Goal: Information Seeking & Learning: Compare options

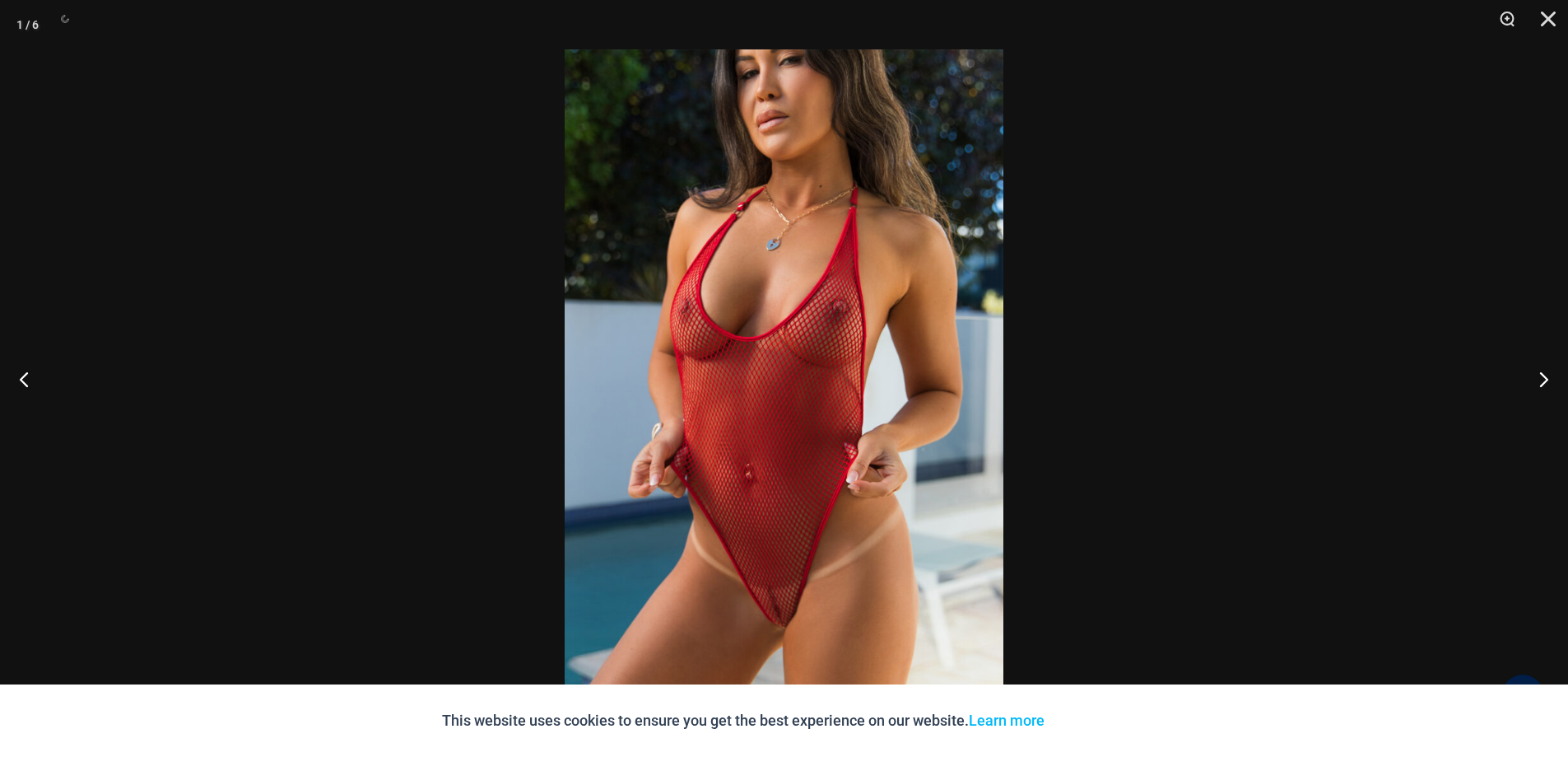
scroll to position [741, 0]
click at [735, 363] on img at bounding box center [784, 378] width 439 height 658
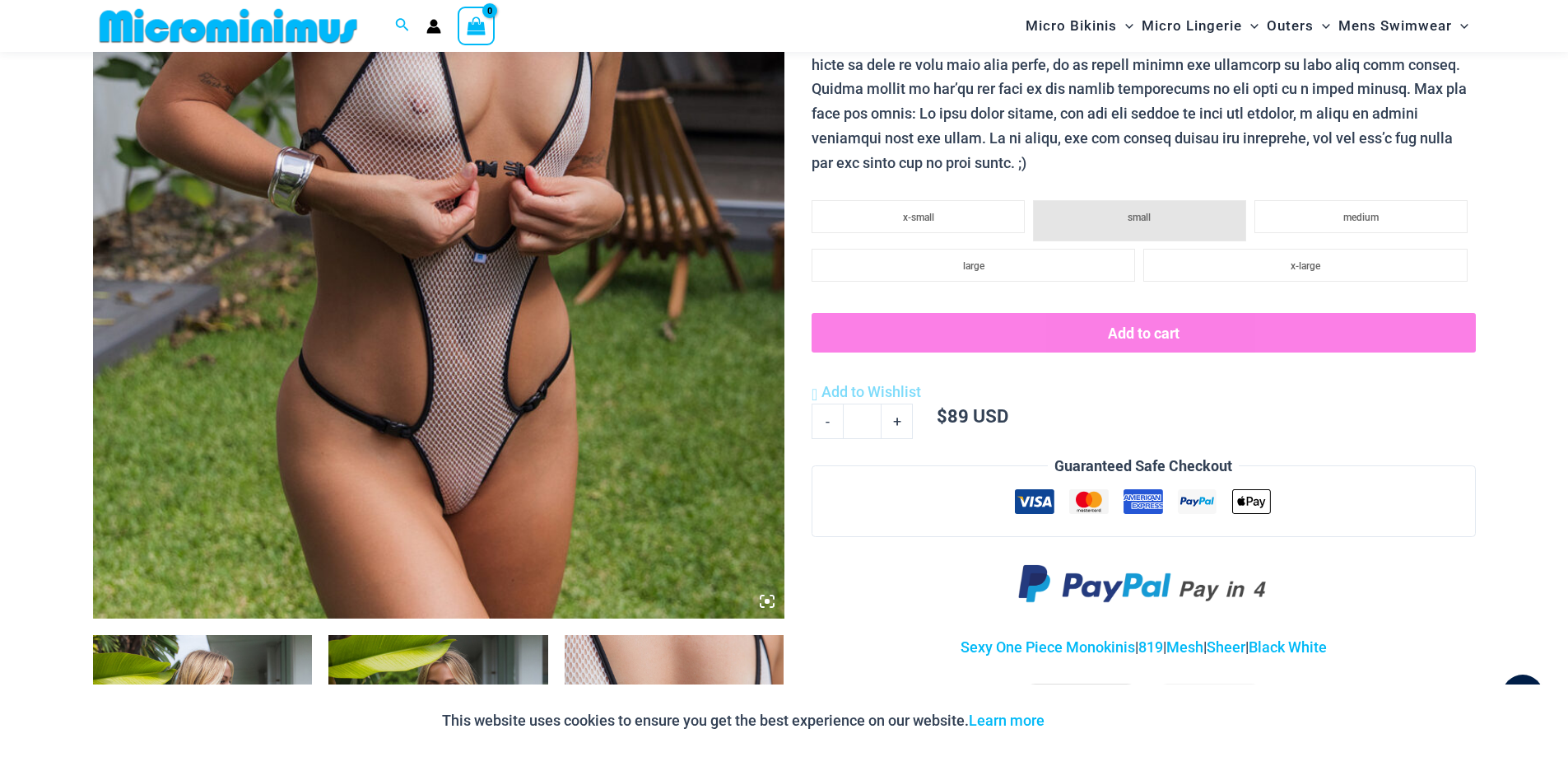
scroll to position [726, 0]
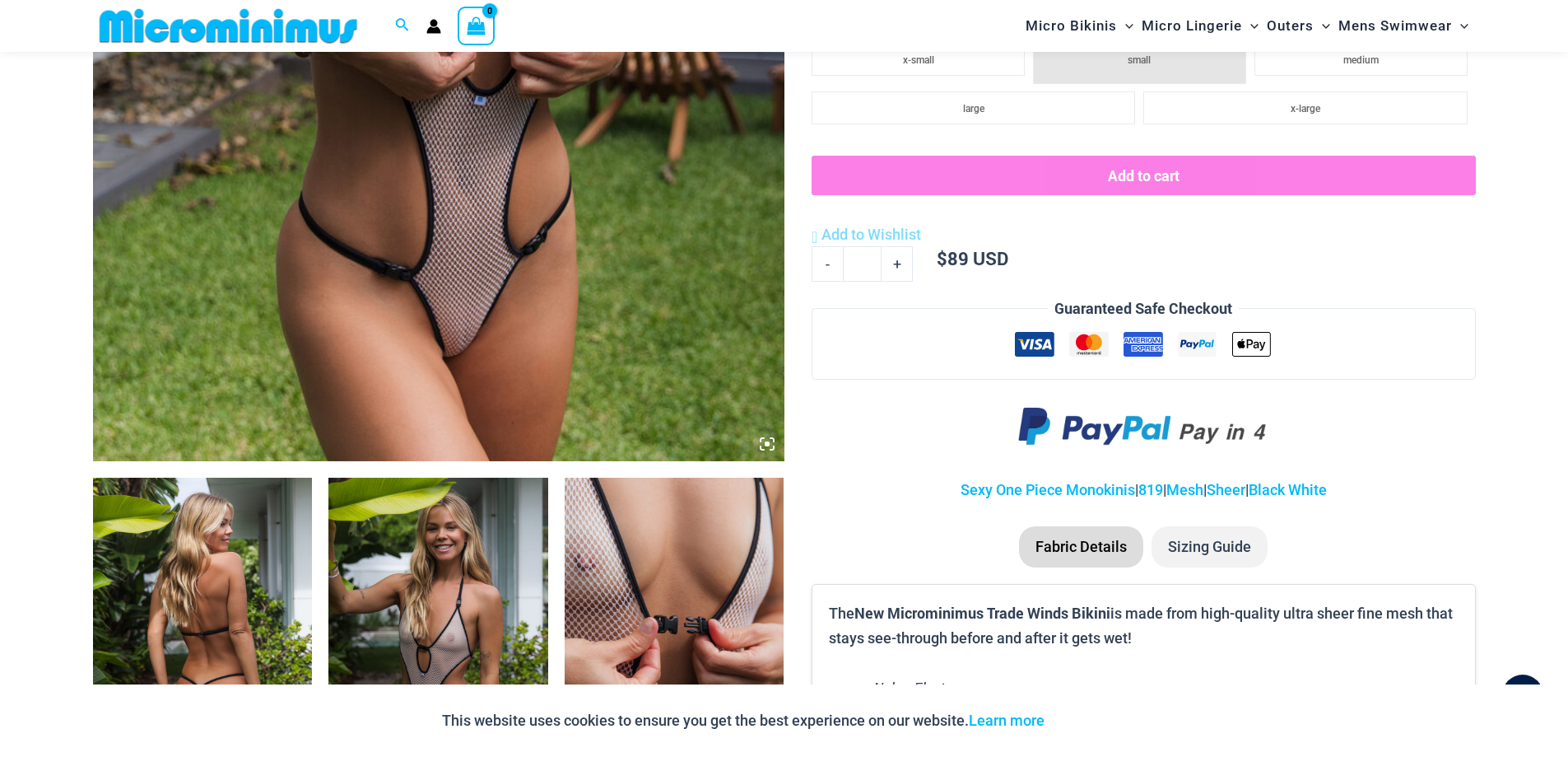
click at [771, 447] on icon at bounding box center [767, 444] width 15 height 15
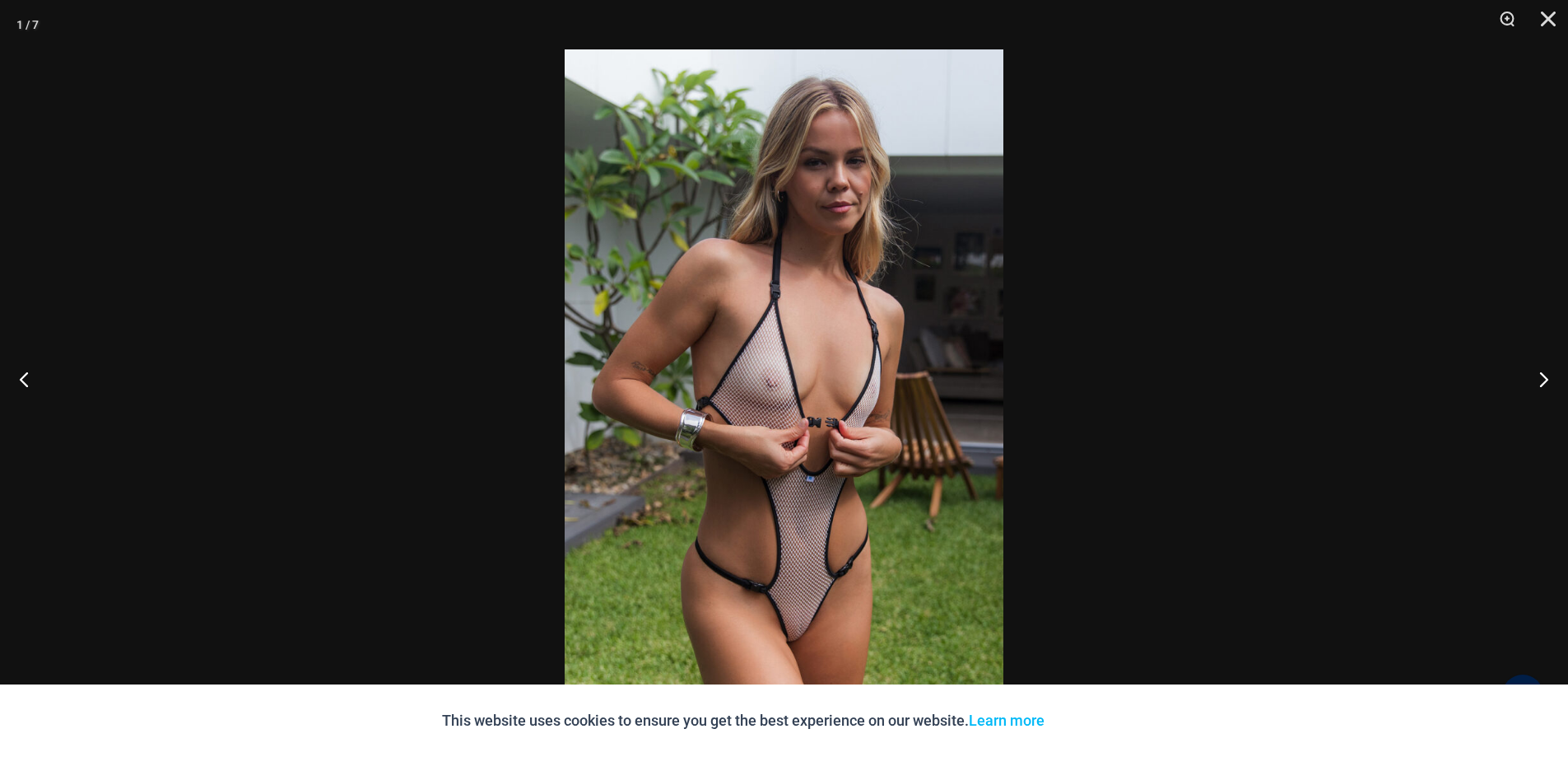
click at [728, 466] on img at bounding box center [784, 378] width 439 height 658
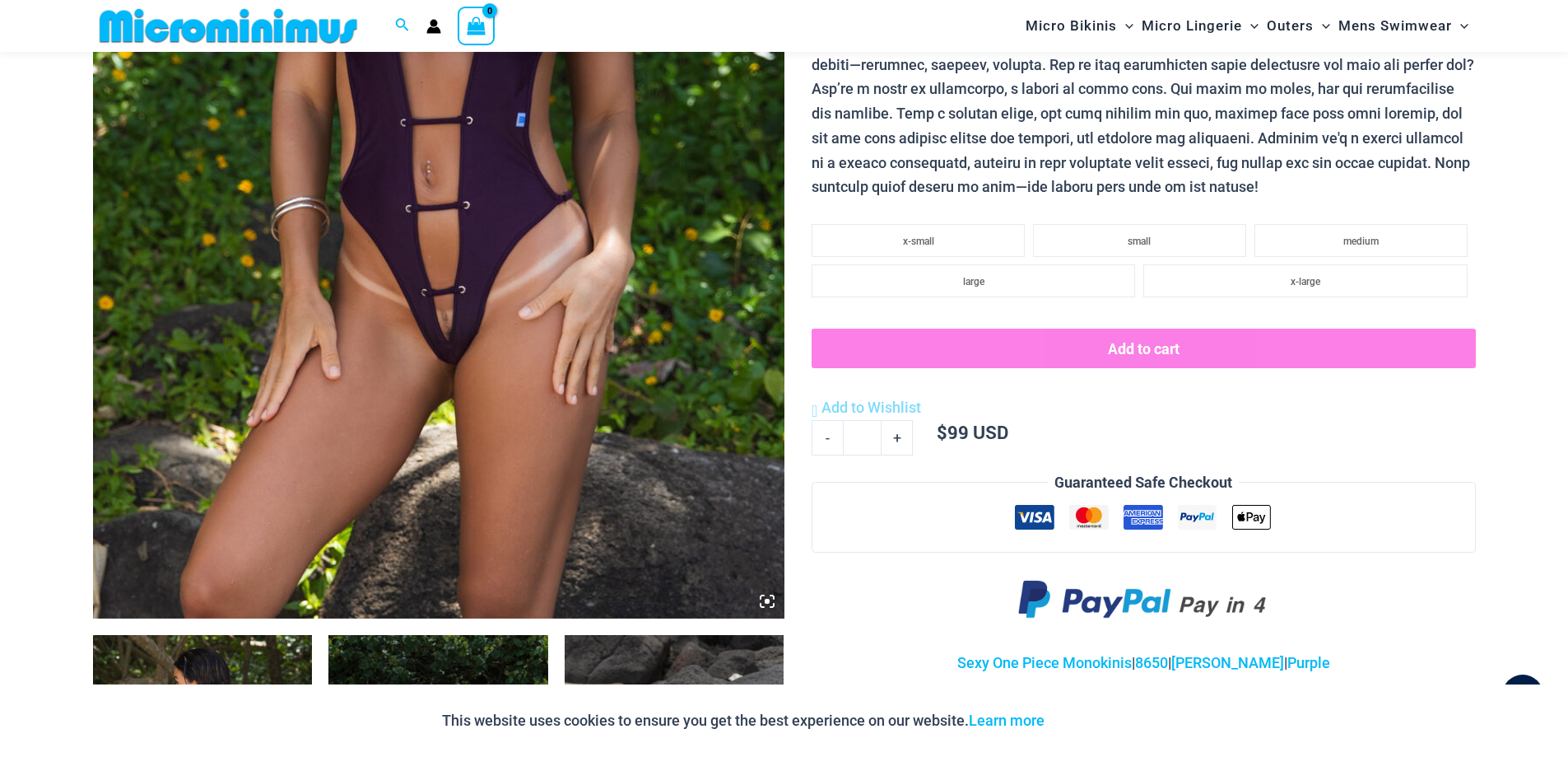
scroll to position [644, 0]
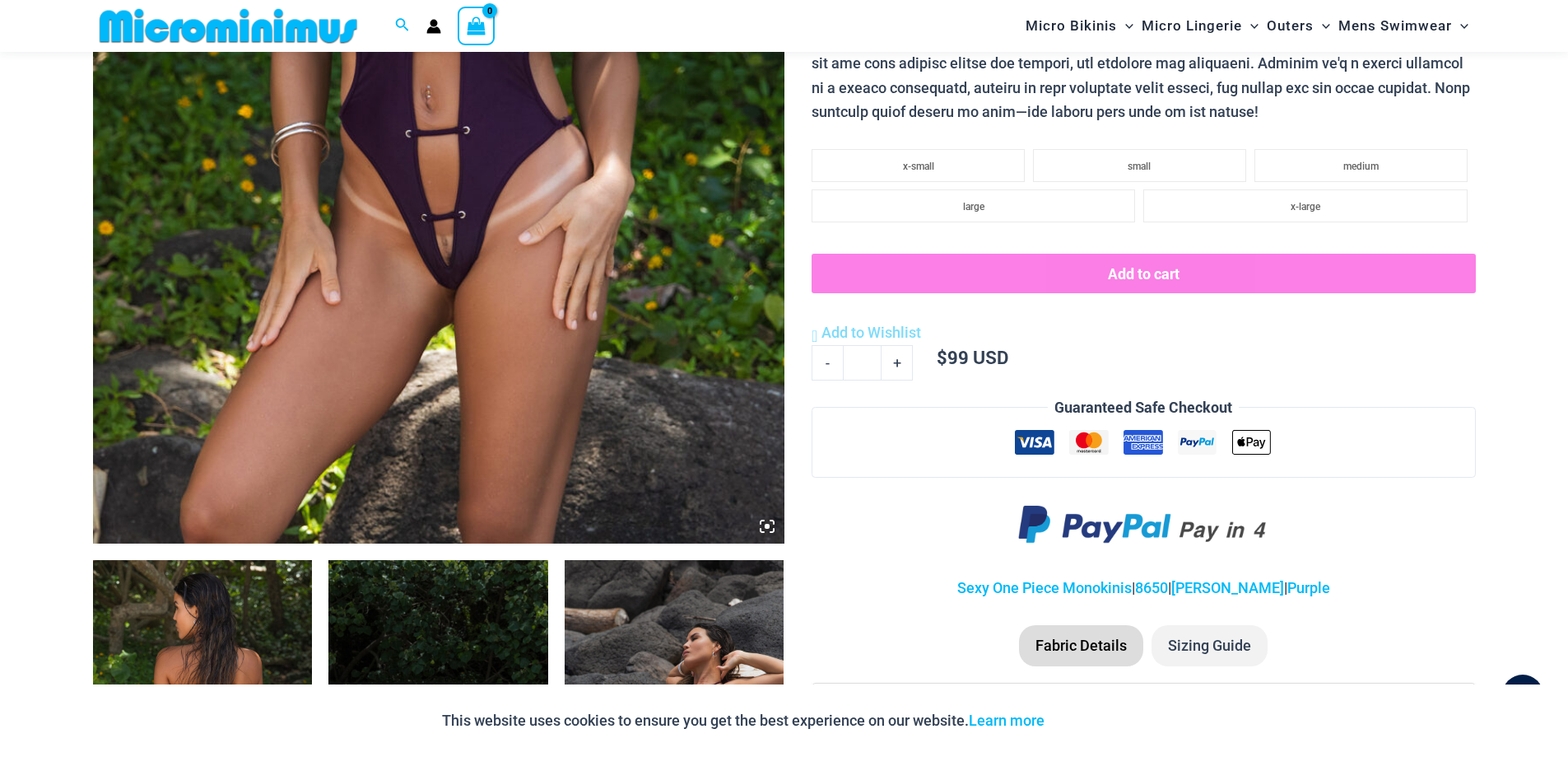
click at [768, 527] on icon at bounding box center [766, 525] width 5 height 5
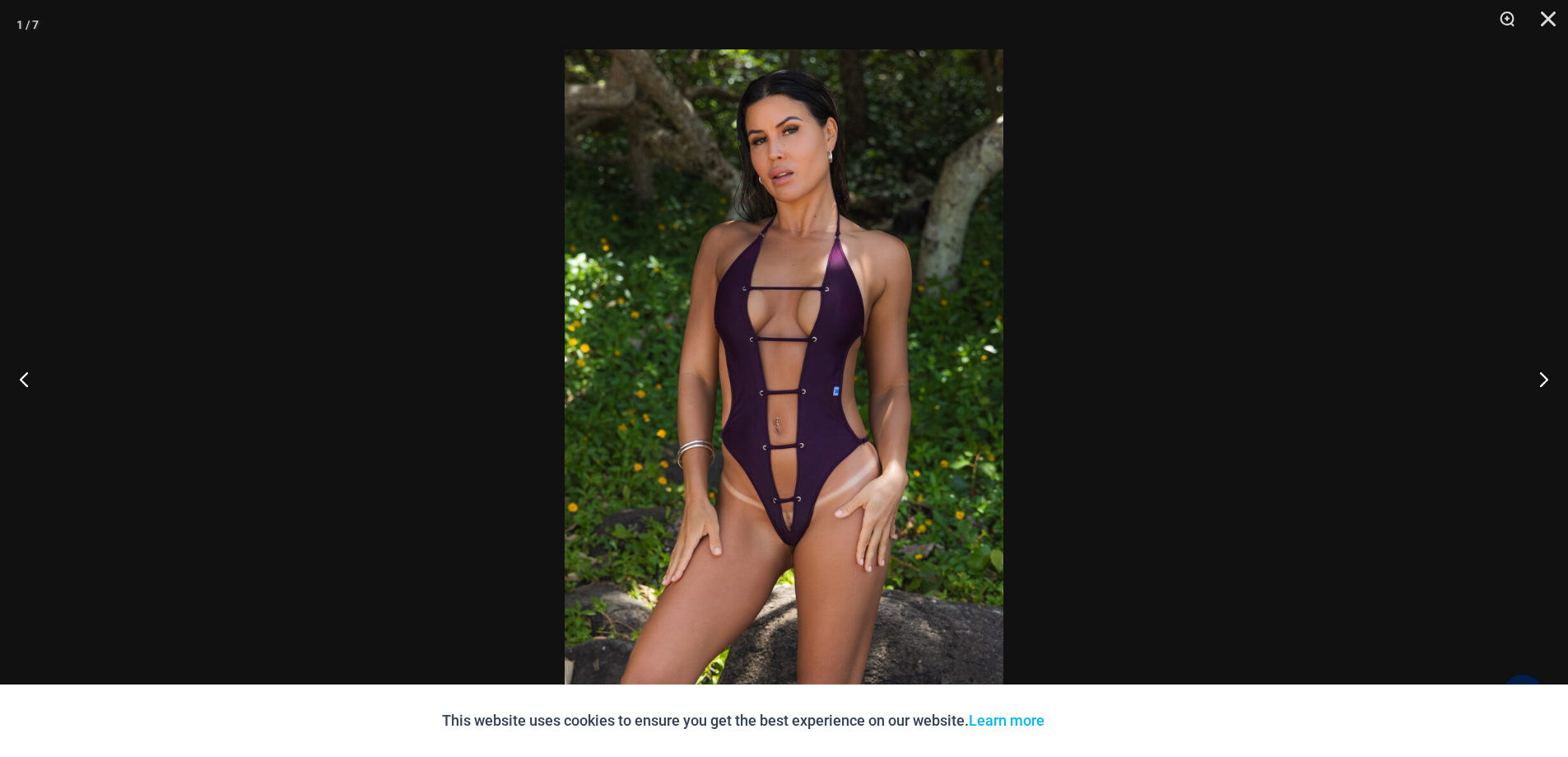
click at [740, 397] on img at bounding box center [784, 378] width 439 height 658
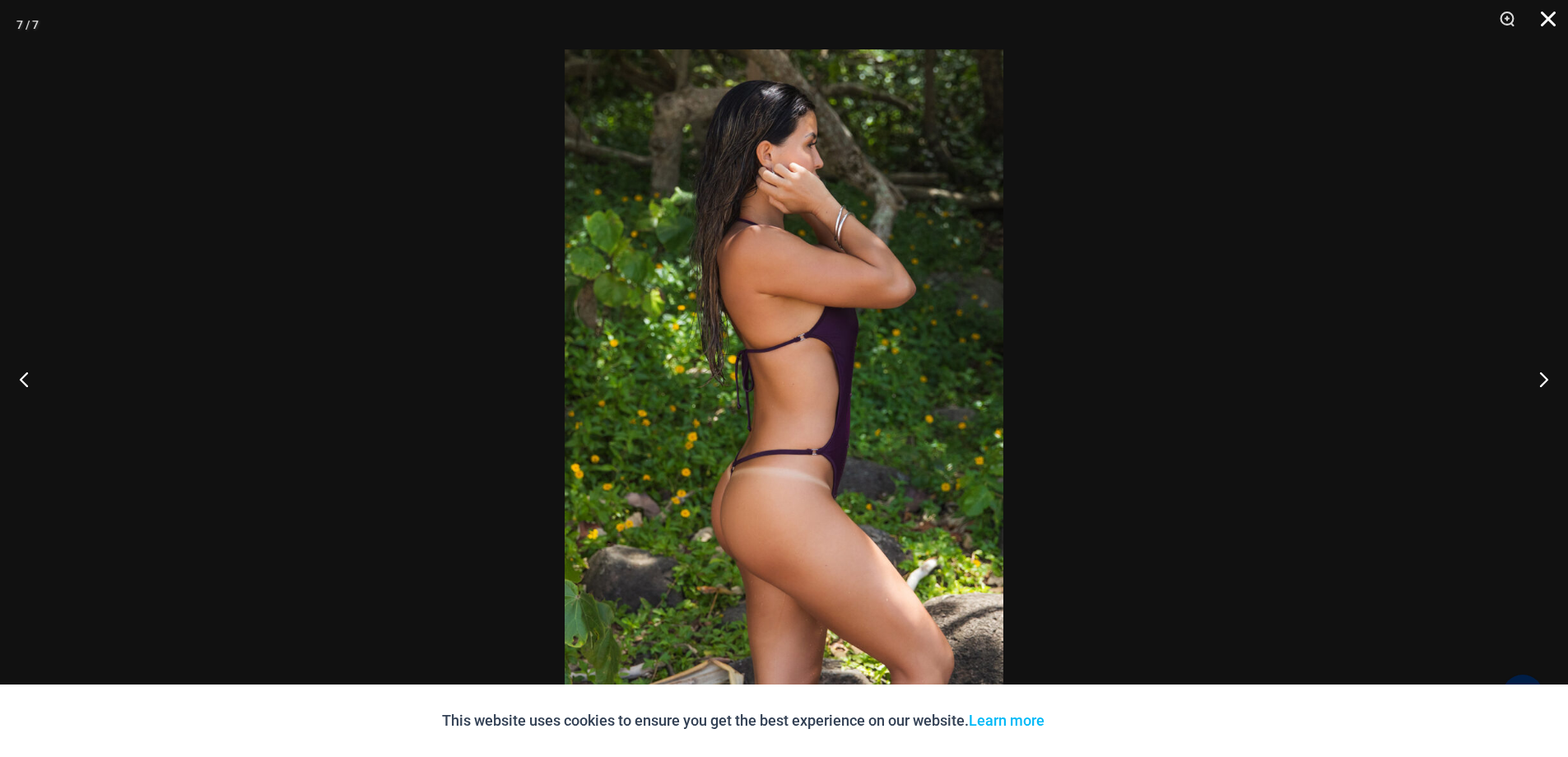
click at [1545, 26] on button "Close" at bounding box center [1542, 24] width 41 height 49
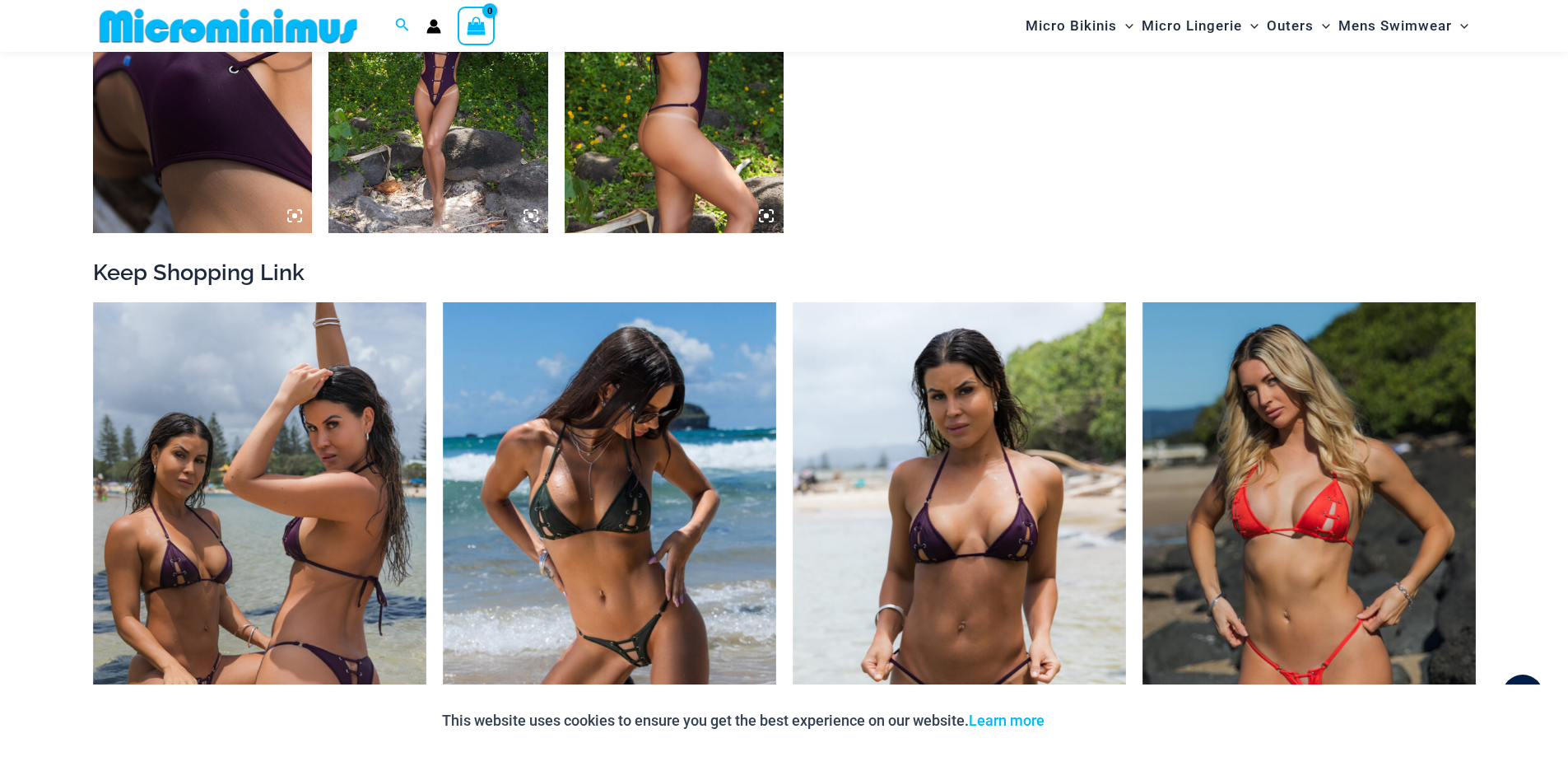
scroll to position [1714, 0]
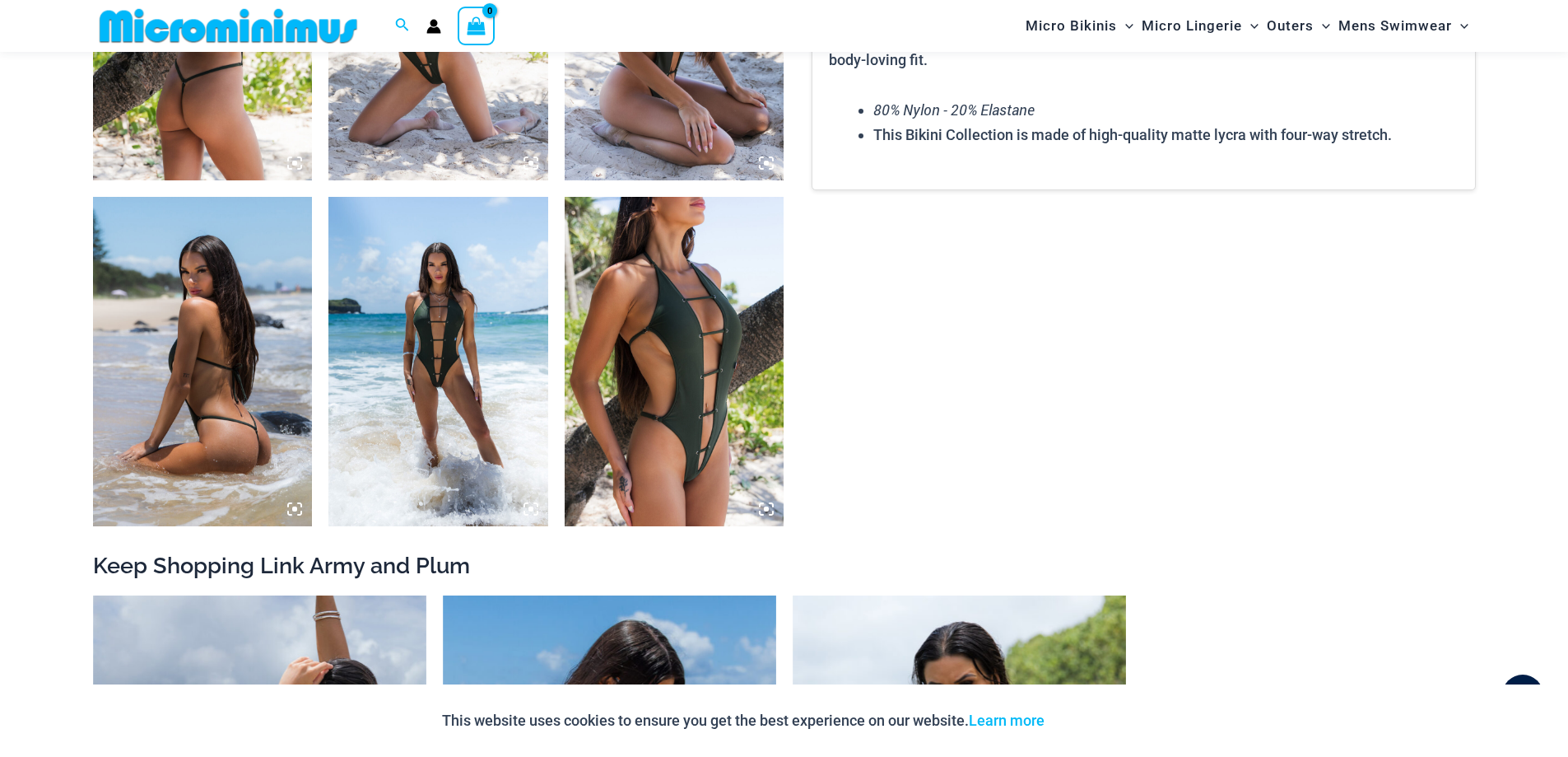
scroll to position [1467, 0]
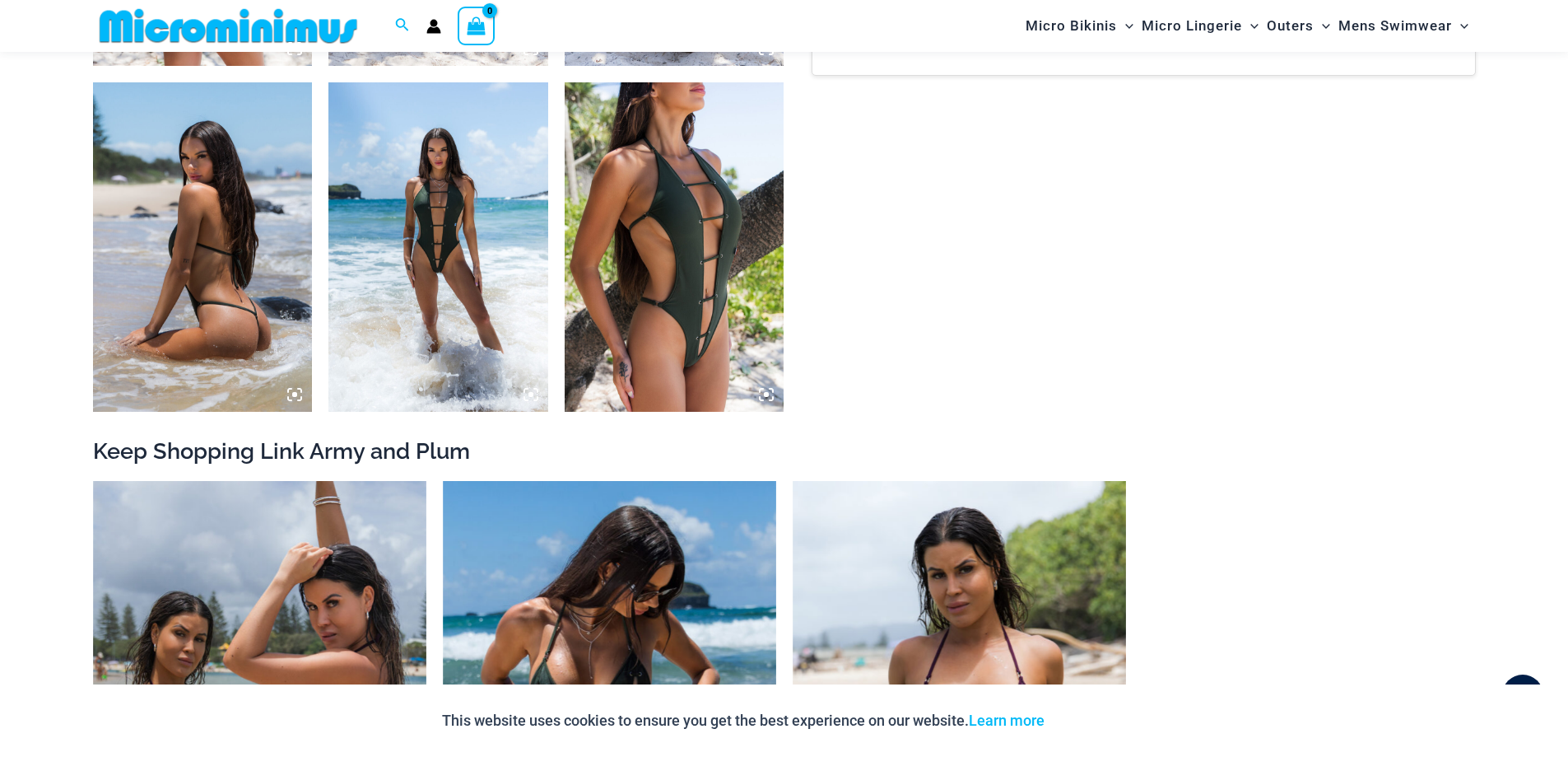
click at [437, 284] on img at bounding box center [438, 246] width 220 height 329
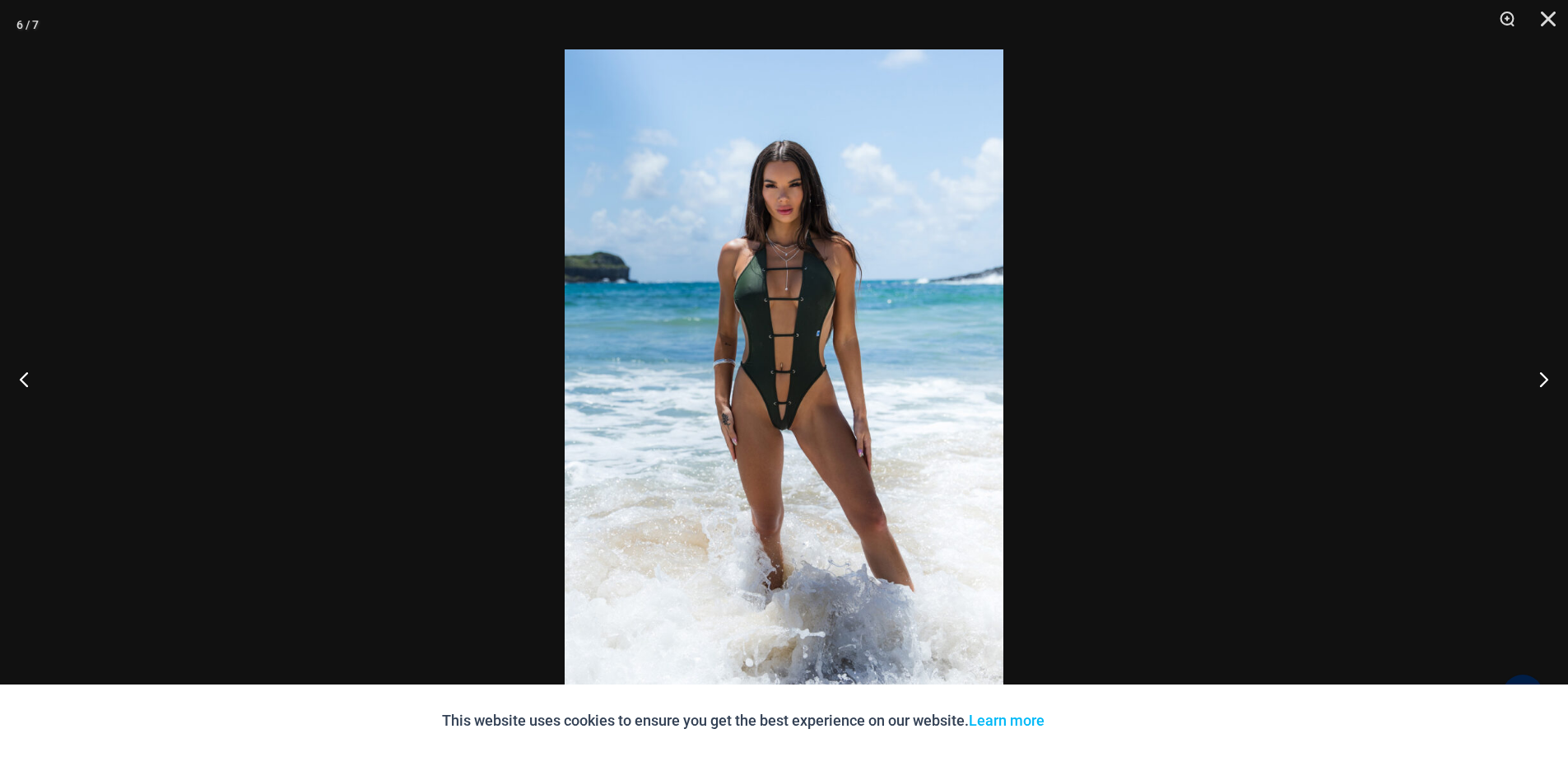
click at [786, 436] on img at bounding box center [784, 378] width 439 height 658
